Goal: Task Accomplishment & Management: Manage account settings

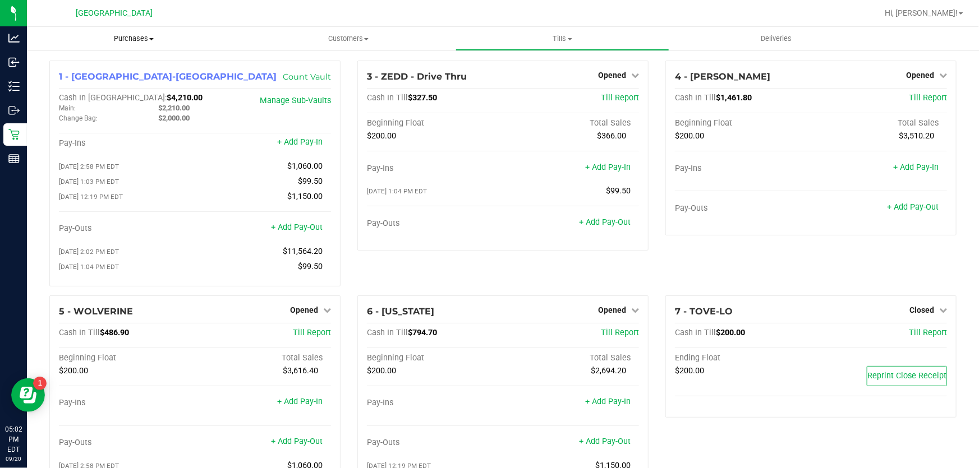
click at [120, 36] on span "Purchases" at bounding box center [134, 39] width 214 height 10
click at [67, 80] on span "Fulfillment" at bounding box center [62, 81] width 70 height 10
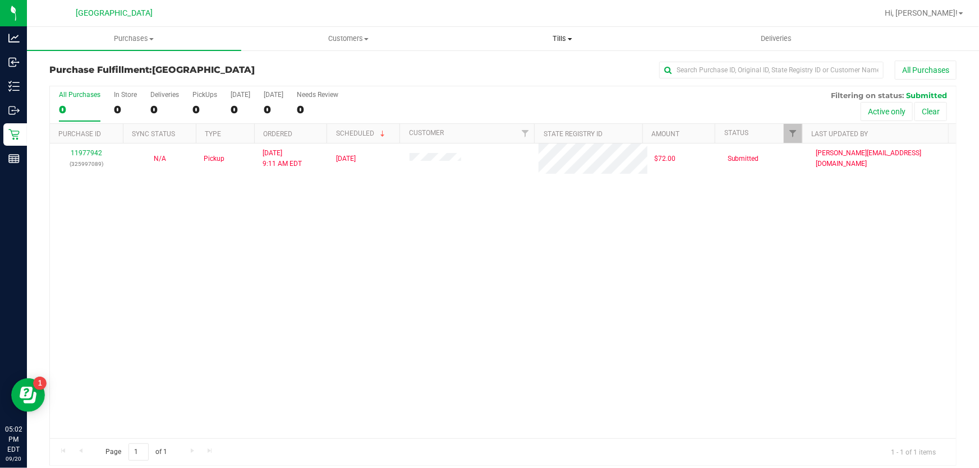
click at [563, 39] on span "Tills" at bounding box center [562, 39] width 213 height 10
click at [519, 75] on li "Reconcile e-payments" at bounding box center [562, 81] width 214 height 13
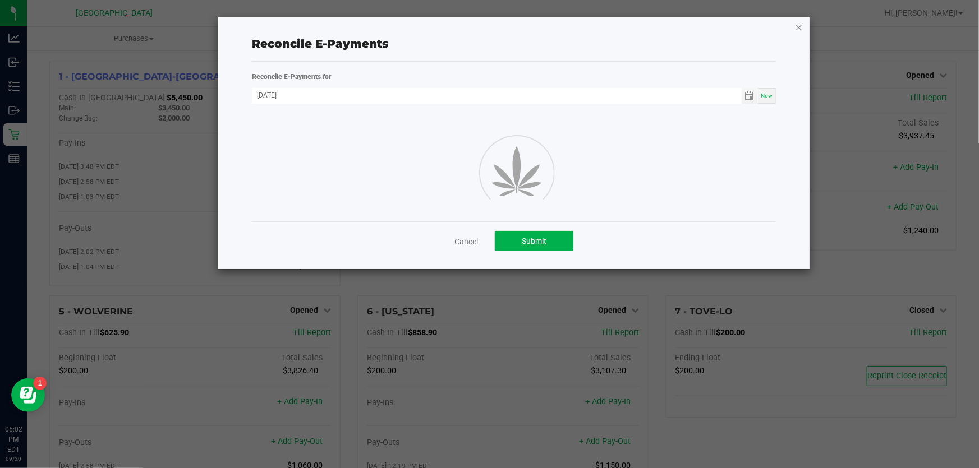
click at [802, 24] on icon "button" at bounding box center [799, 26] width 8 height 13
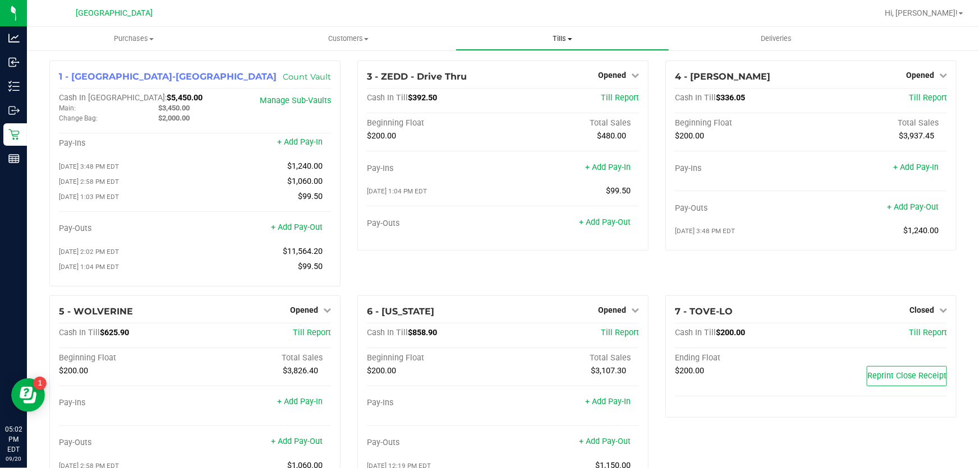
click at [565, 35] on span "Tills" at bounding box center [562, 39] width 213 height 10
click at [540, 66] on li "Manage tills" at bounding box center [562, 67] width 214 height 13
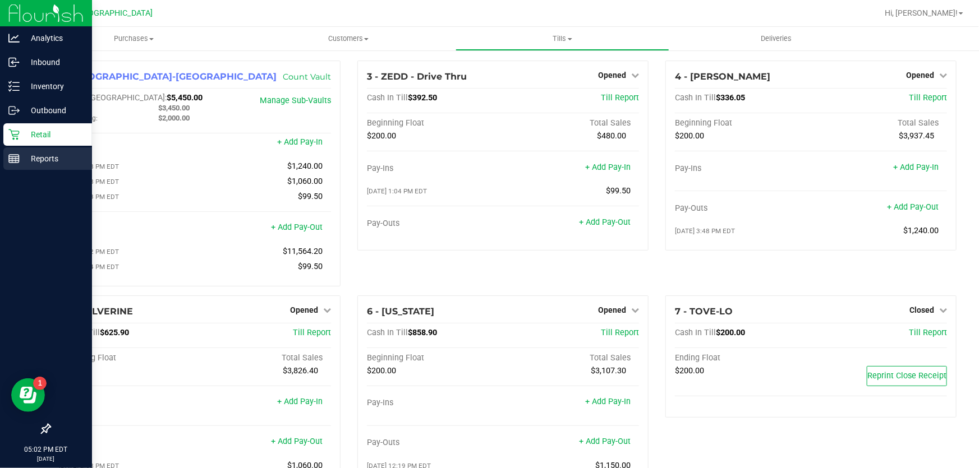
click at [48, 156] on p "Reports" at bounding box center [53, 158] width 67 height 13
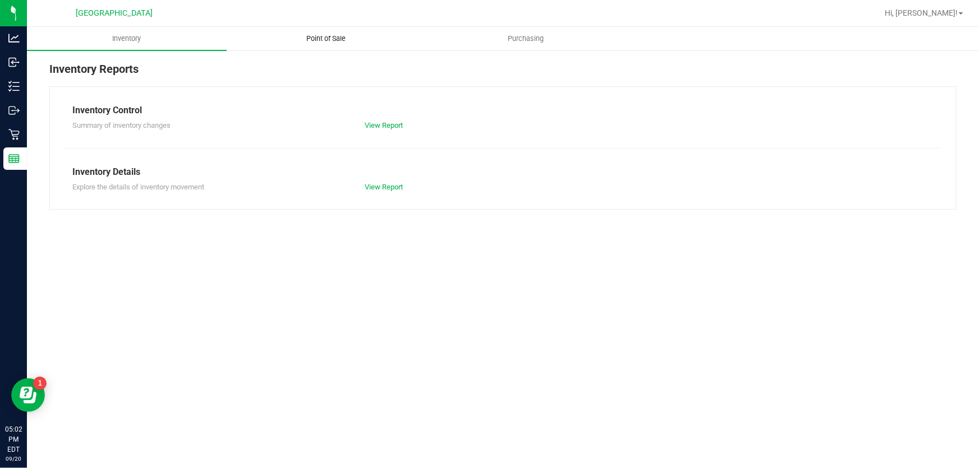
click at [334, 42] on span "Point of Sale" at bounding box center [327, 39] width 70 height 10
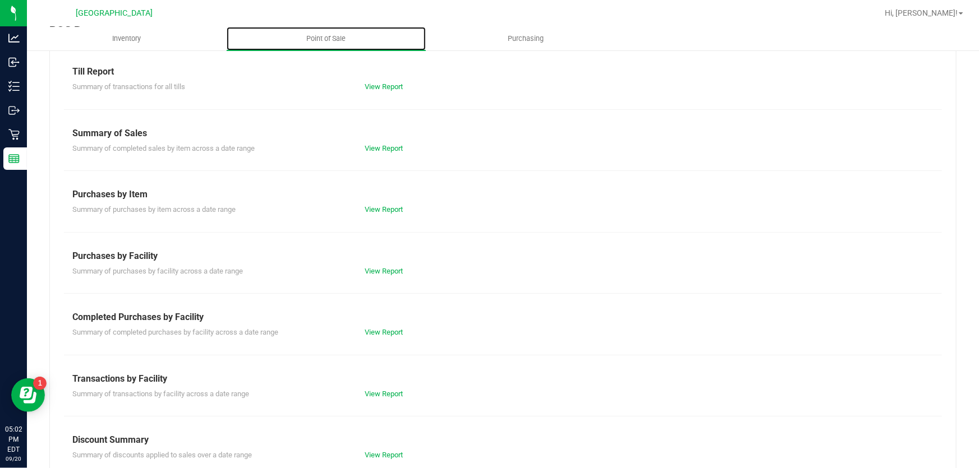
scroll to position [120, 0]
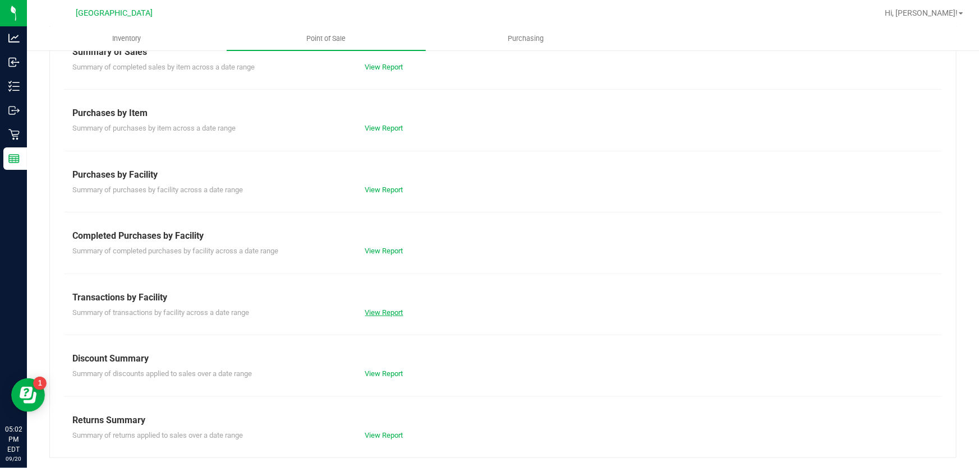
click at [381, 309] on link "View Report" at bounding box center [384, 313] width 38 height 8
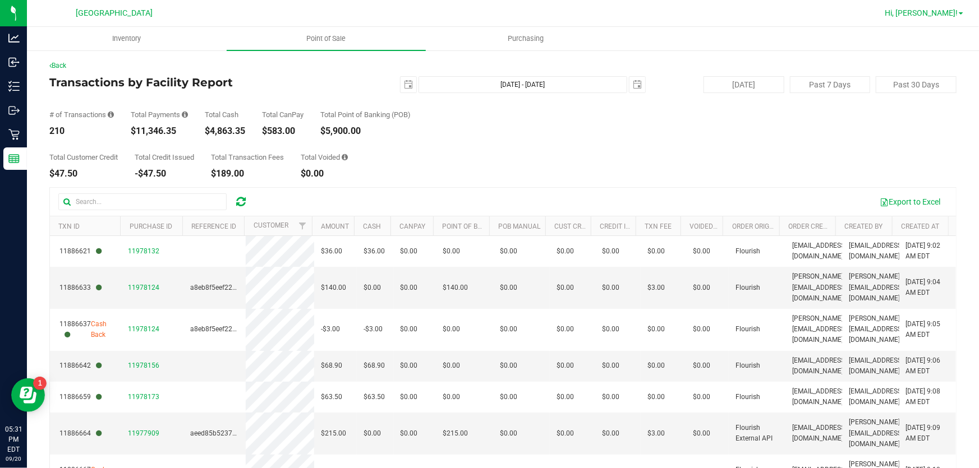
click at [952, 11] on span "Hi, [PERSON_NAME]!" at bounding box center [921, 12] width 73 height 9
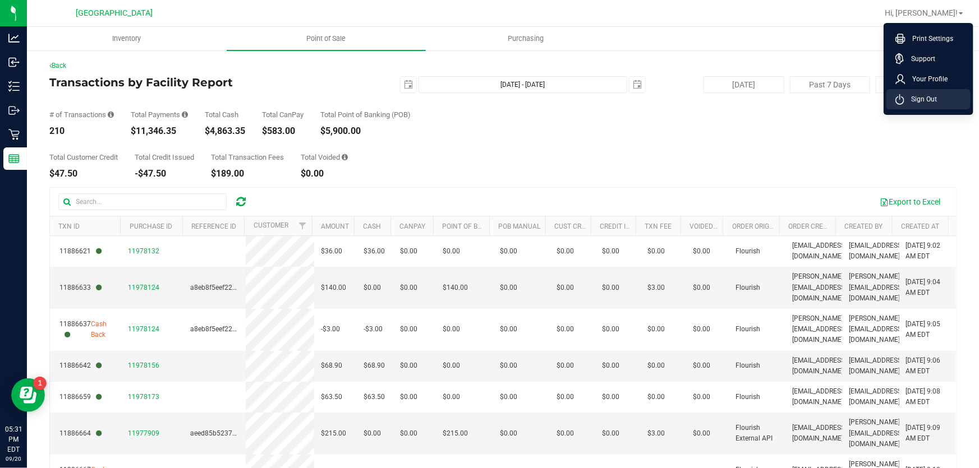
click at [918, 104] on span "Sign Out" at bounding box center [920, 99] width 33 height 11
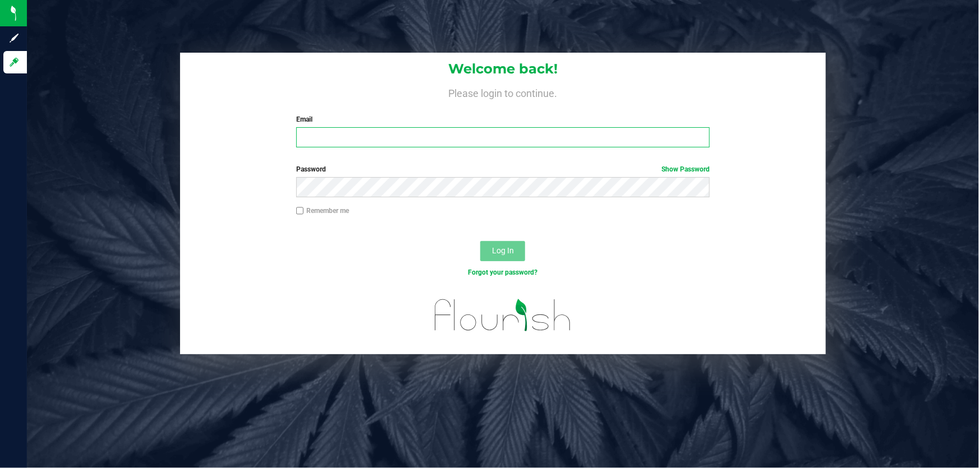
click at [420, 137] on input "Email" at bounding box center [503, 137] width 414 height 20
click at [384, 133] on input "[EMAIL_ADDRESS][DOMAIN_NAME]" at bounding box center [503, 137] width 414 height 20
type input "[EMAIL_ADDRESS][DOMAIN_NAME]"
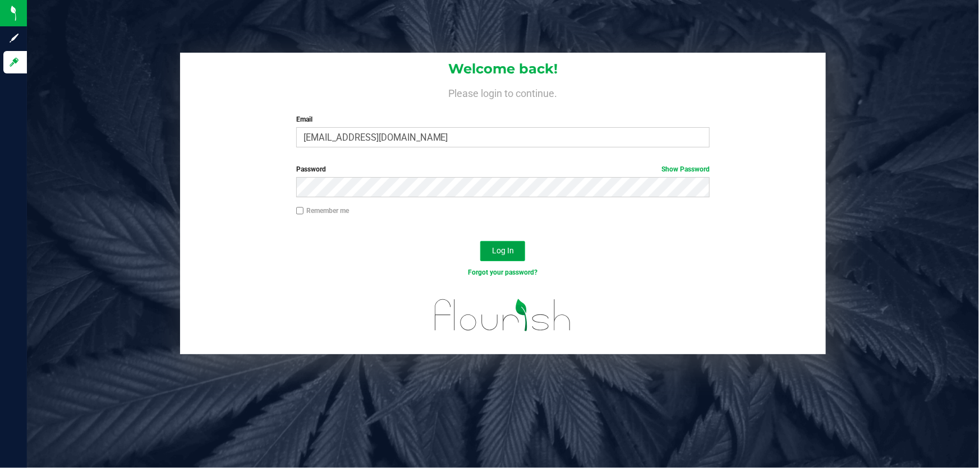
click at [490, 252] on button "Log In" at bounding box center [502, 251] width 45 height 20
